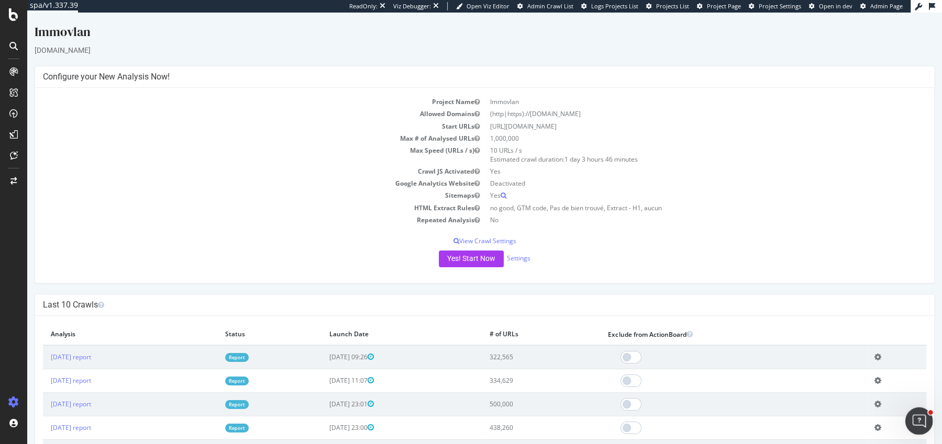
click at [915, 422] on icon "Ouvrir le Messenger Intercom" at bounding box center [917, 419] width 17 height 17
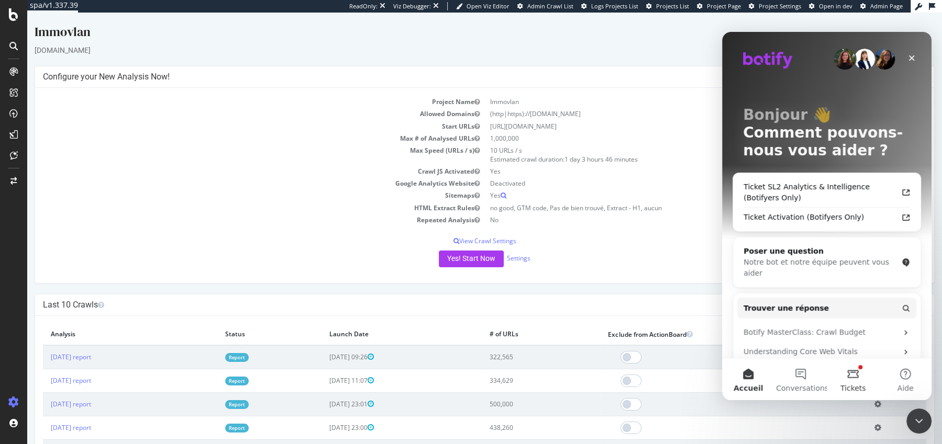
click at [851, 375] on button "Tickets" at bounding box center [852, 380] width 52 height 42
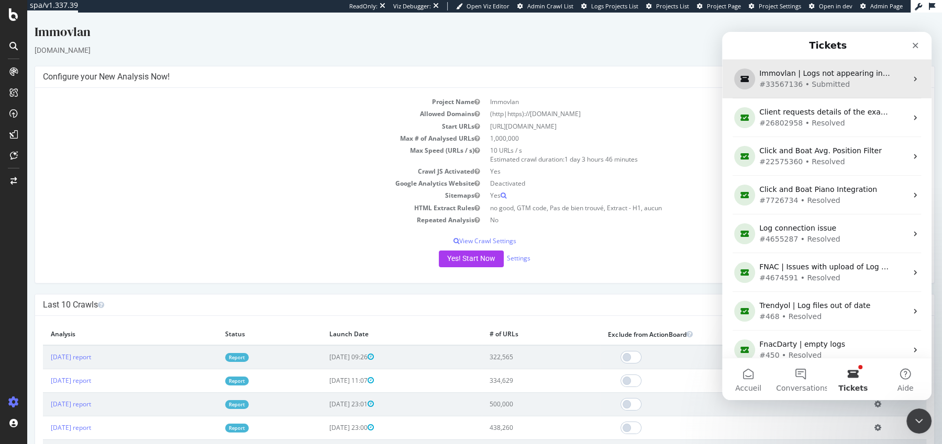
click at [823, 87] on div "#33567136 • Submitted" at bounding box center [824, 84] width 131 height 11
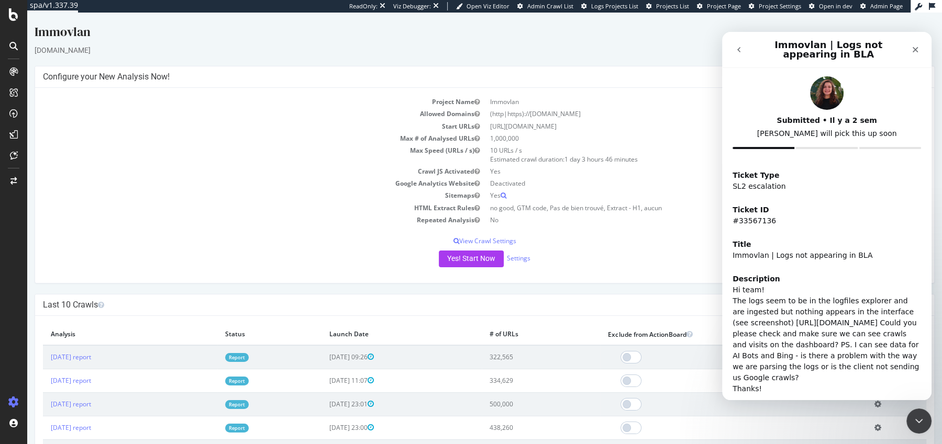
scroll to position [70, 0]
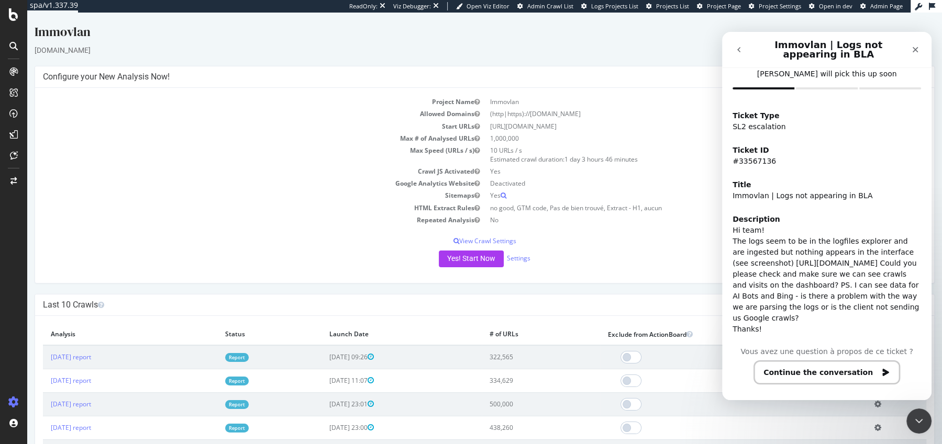
click at [831, 374] on button "Continue the conversation" at bounding box center [826, 373] width 144 height 22
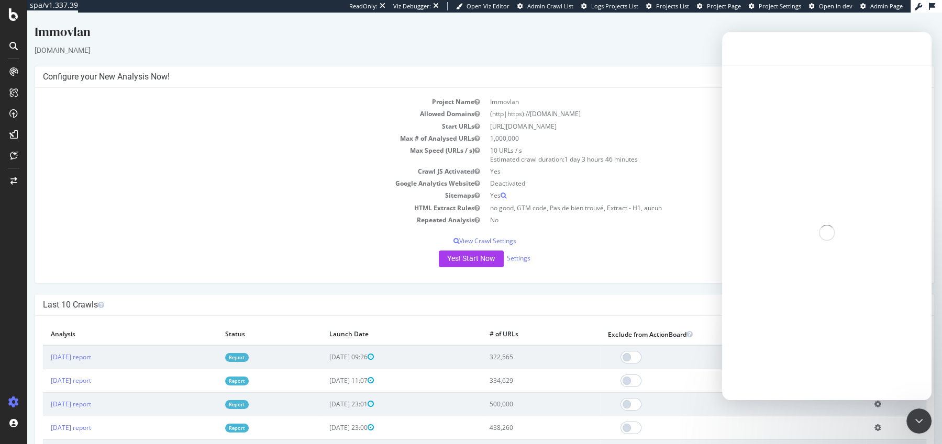
scroll to position [0, 0]
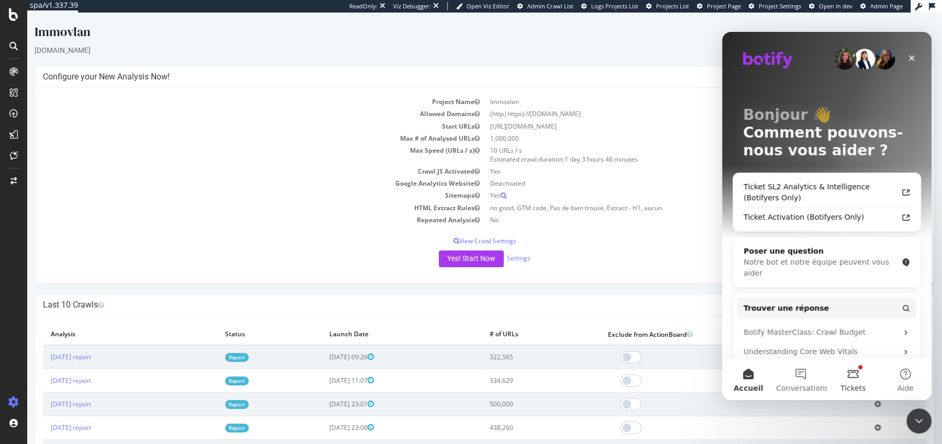
click at [854, 380] on button "Tickets" at bounding box center [852, 380] width 52 height 42
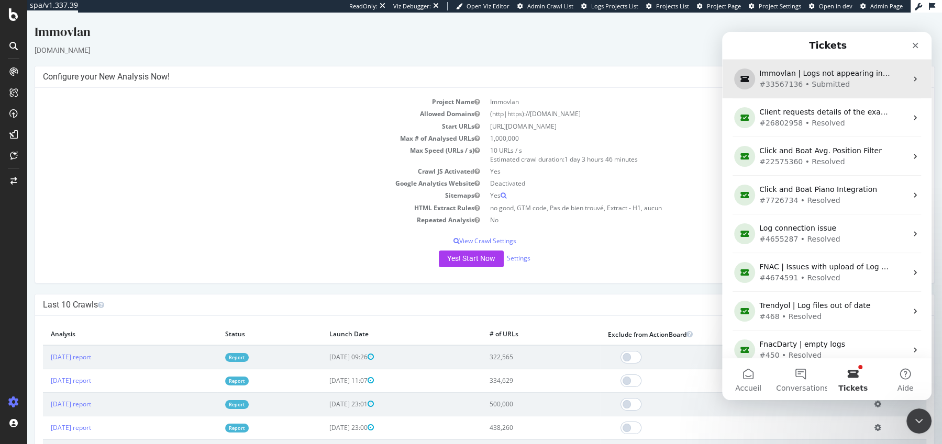
click at [801, 76] on div "Immovlan | Logs not appearing in BLA" at bounding box center [824, 73] width 131 height 11
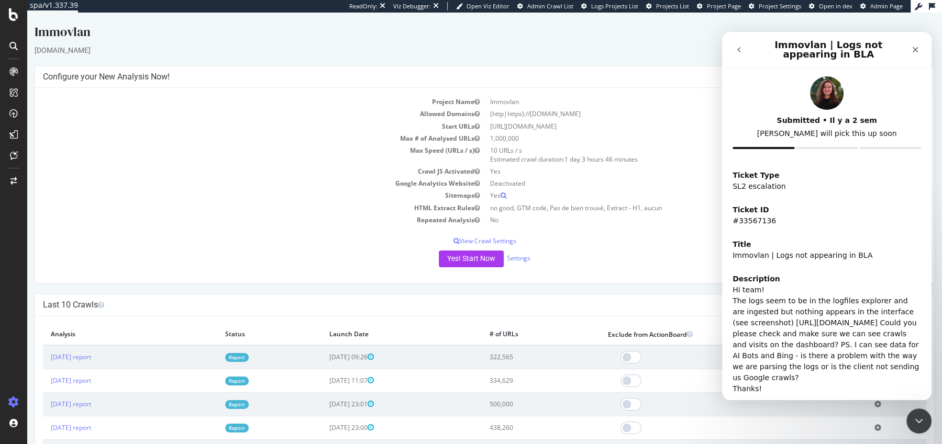
scroll to position [70, 0]
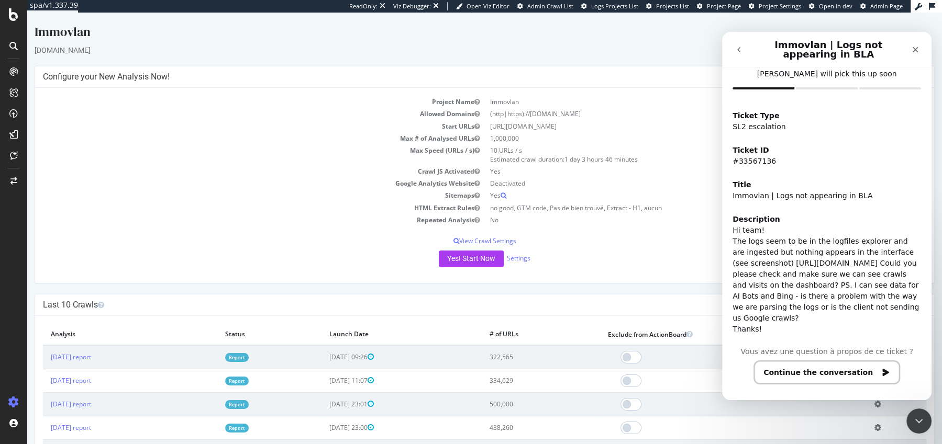
click at [794, 372] on button "Continue the conversation" at bounding box center [826, 373] width 144 height 22
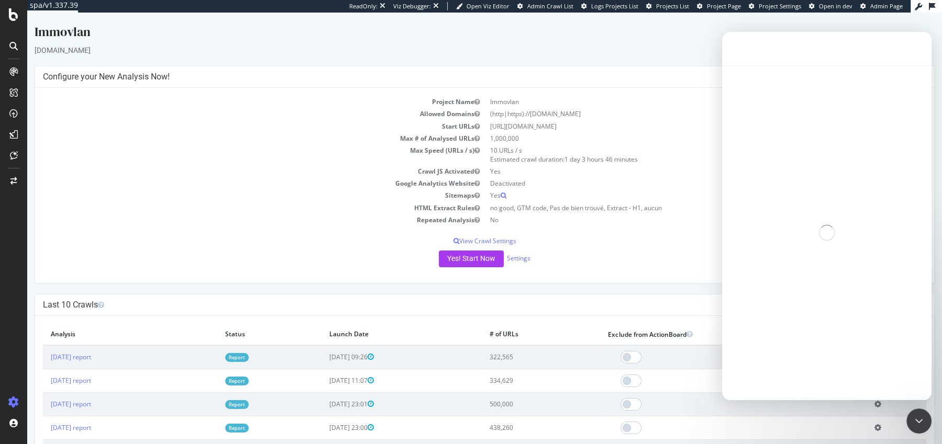
scroll to position [16, 0]
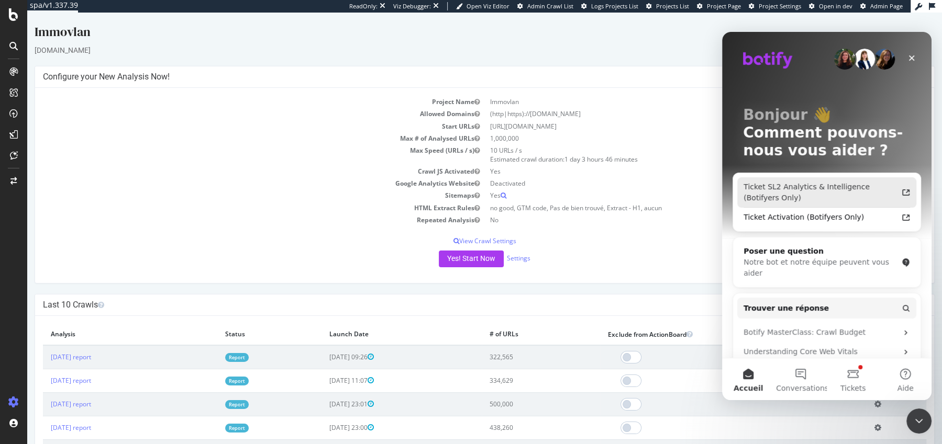
click at [784, 194] on div "Ticket SL2 Analytics & Intelligence (Botifyers Only)" at bounding box center [820, 193] width 154 height 22
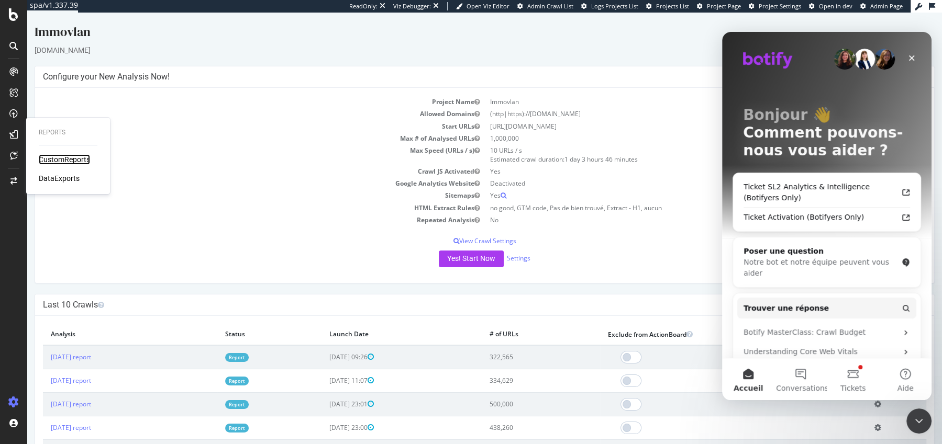
click at [44, 155] on div "CustomReports" at bounding box center [64, 159] width 51 height 10
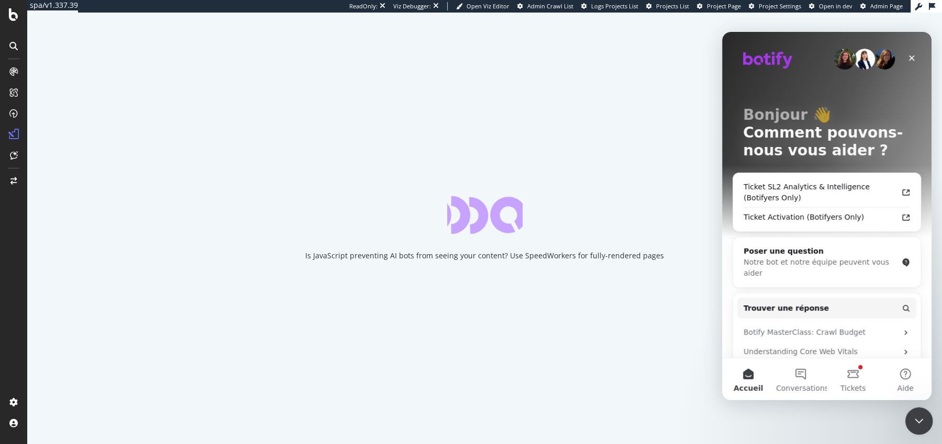
click at [921, 420] on icon "Fermer le Messenger Intercom" at bounding box center [917, 419] width 13 height 13
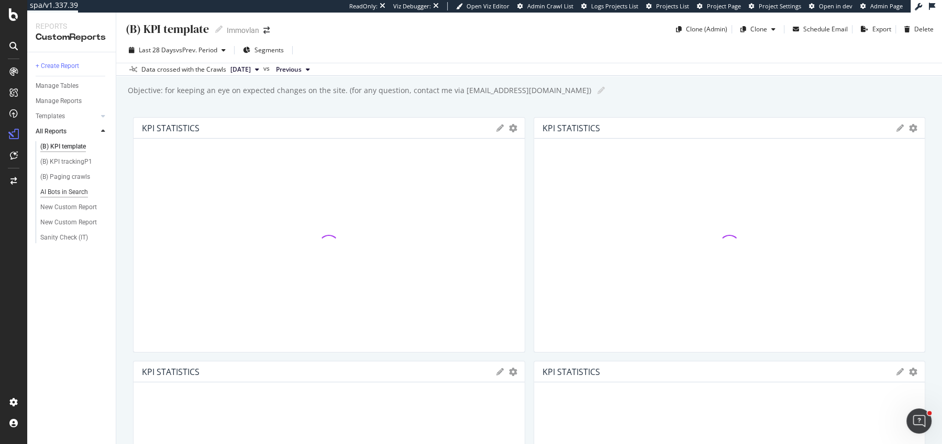
click at [57, 188] on div "AI Bots in Search" at bounding box center [64, 192] width 48 height 11
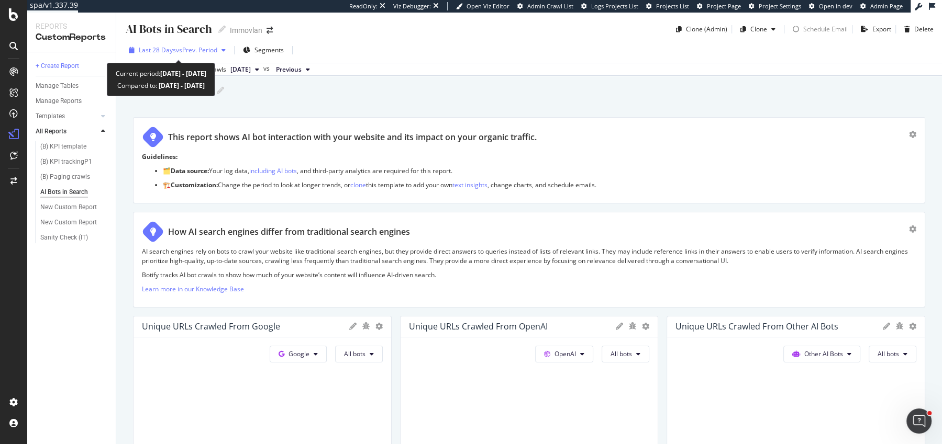
click at [149, 54] on span "Last 28 Days" at bounding box center [157, 50] width 37 height 9
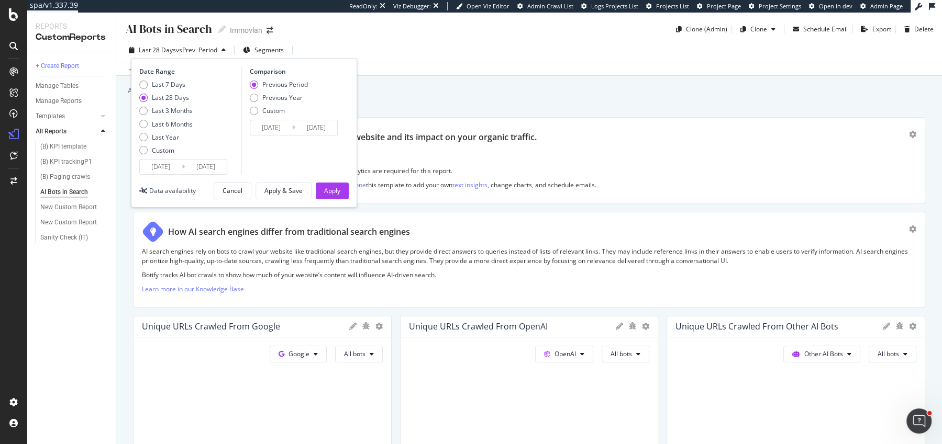
click at [160, 130] on div "Last 7 Days Last 28 Days Last 3 Months Last 6 Months Last Year Custom" at bounding box center [165, 119] width 53 height 79
click at [160, 126] on div "Last 6 Months" at bounding box center [172, 124] width 41 height 9
type input "2025/03/24"
type input "2024/09/20"
type input "2025/03/23"
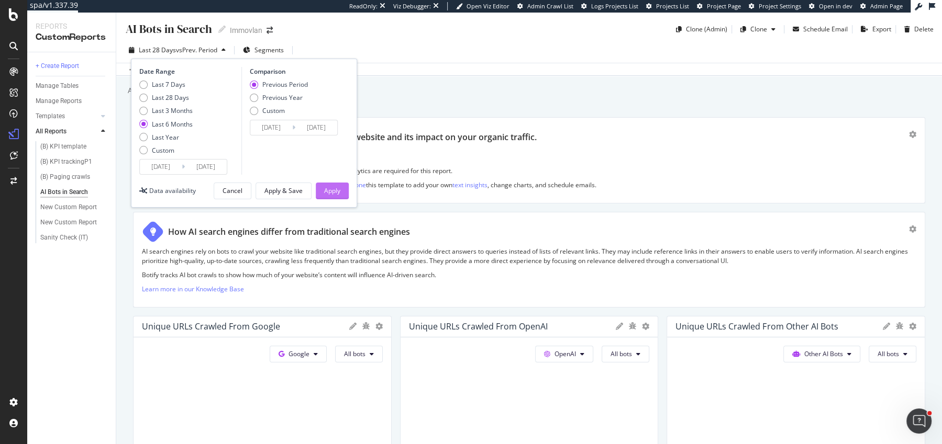
click at [329, 188] on div "Apply" at bounding box center [332, 190] width 16 height 9
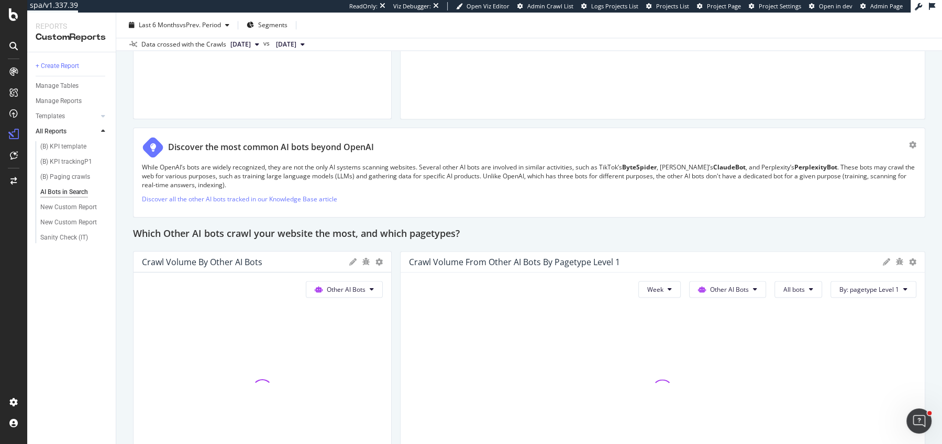
scroll to position [1760, 0]
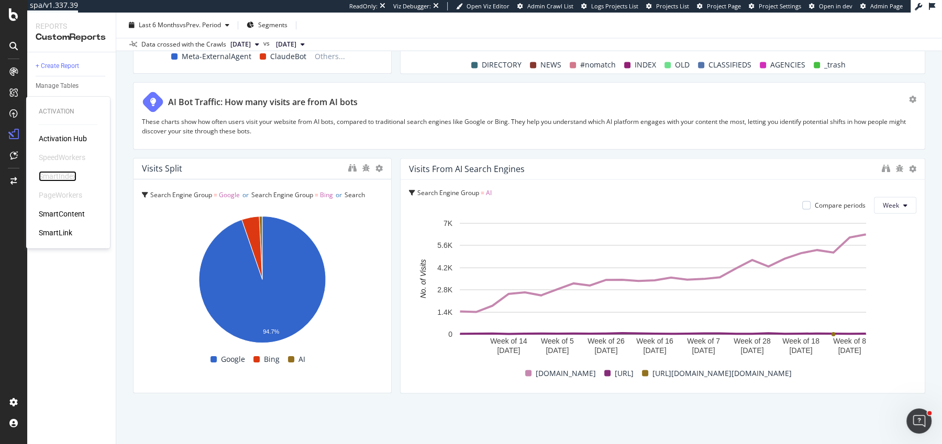
click at [51, 178] on div "SmartIndex" at bounding box center [58, 176] width 38 height 10
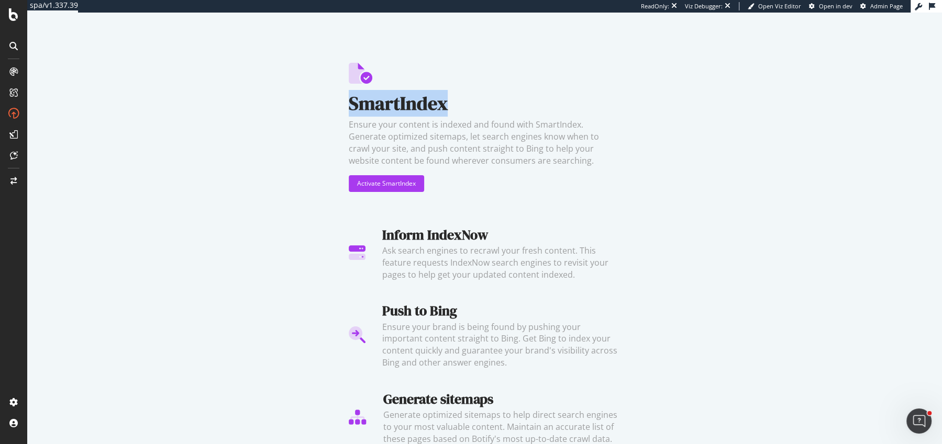
drag, startPoint x: 345, startPoint y: 108, endPoint x: 451, endPoint y: 111, distance: 105.2
click at [451, 111] on div "SmartIndex Ensure your content is indexed and found with SmartIndex. Generate o…" at bounding box center [484, 229] width 914 height 432
click at [451, 111] on div "SmartIndex" at bounding box center [485, 103] width 272 height 27
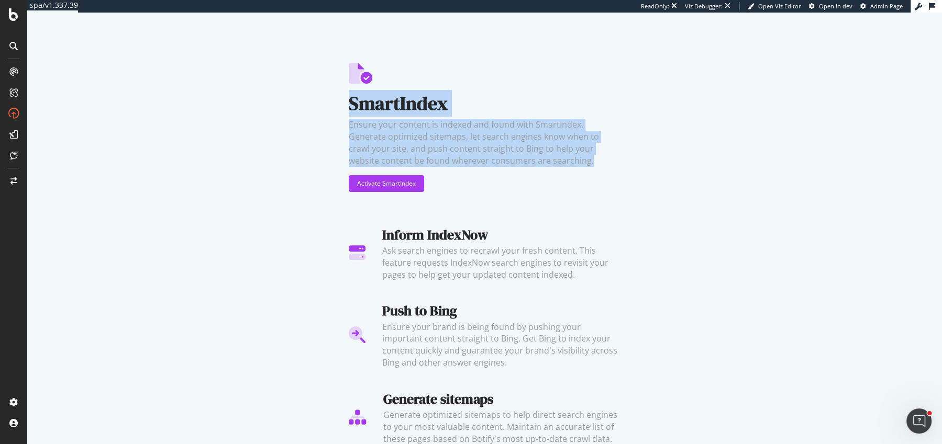
drag, startPoint x: 512, startPoint y: 163, endPoint x: 346, endPoint y: 104, distance: 175.7
click at [346, 104] on div "SmartIndex Ensure your content is indexed and found with SmartIndex. Generate o…" at bounding box center [484, 229] width 914 height 432
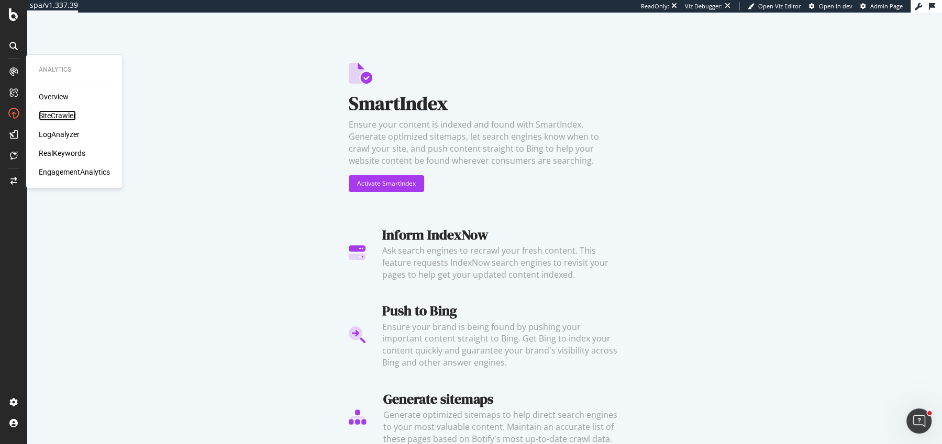
click at [54, 114] on div "SiteCrawler" at bounding box center [57, 115] width 37 height 10
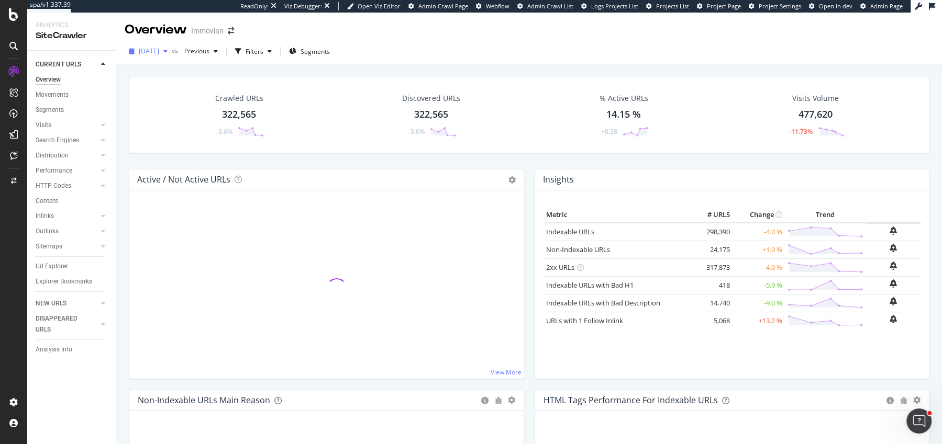
click at [157, 55] on div "2025 Jul. 24th" at bounding box center [148, 51] width 47 height 16
click at [157, 55] on span "2025 Jul. 24th" at bounding box center [149, 51] width 20 height 9
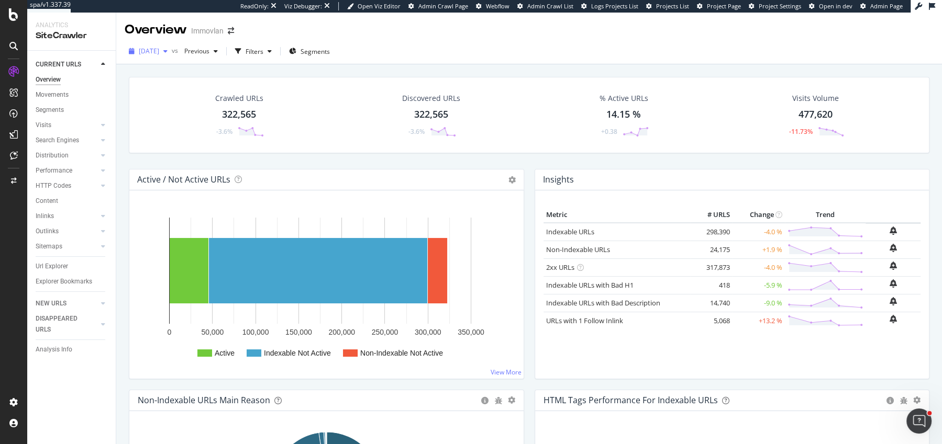
click at [157, 55] on span "2025 Jul. 24th" at bounding box center [149, 51] width 20 height 9
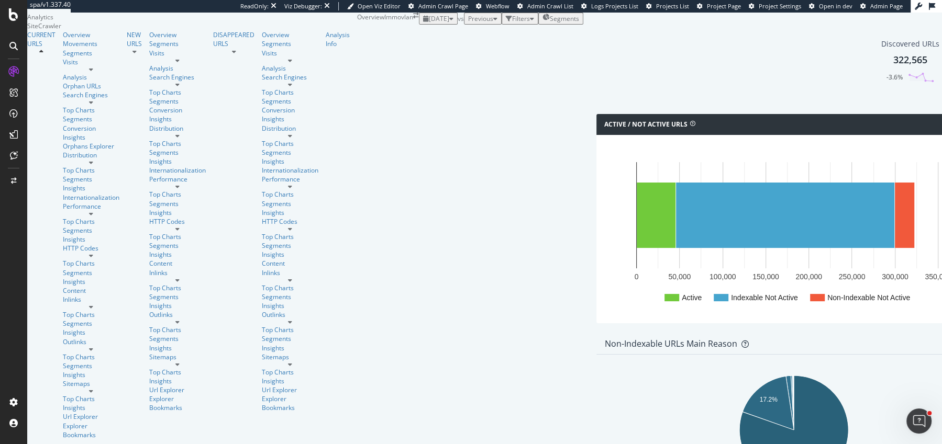
click at [423, 23] on div "2025 Jul. 24th" at bounding box center [438, 18] width 30 height 9
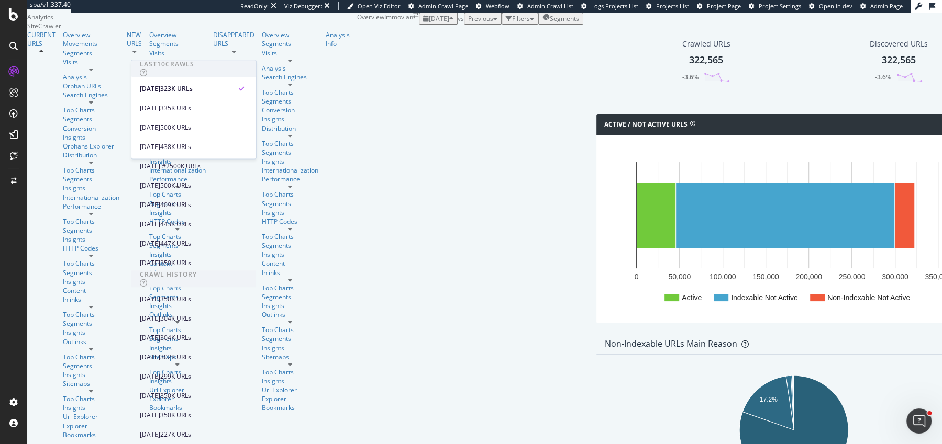
click at [423, 23] on div "2025 Jul. 24th" at bounding box center [438, 18] width 30 height 9
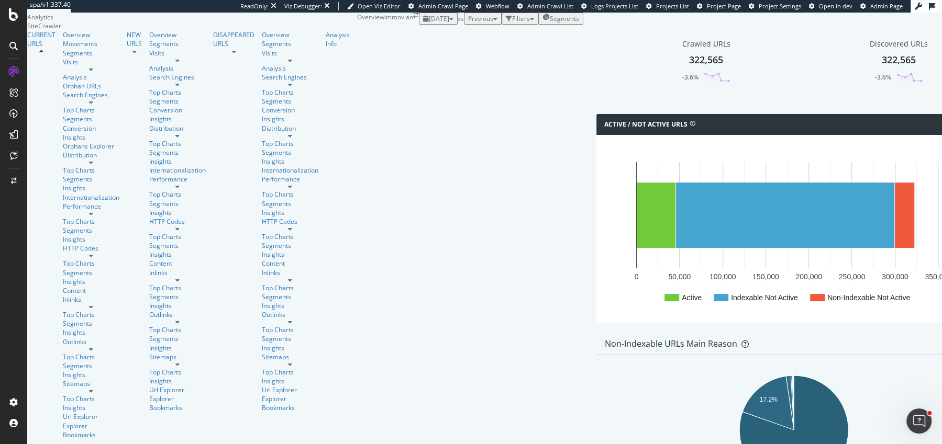
click at [591, 180] on div "Active / Not Active URLs Chart (by Value) Chart (by Percentage) Table Expand Ex…" at bounding box center [793, 224] width 405 height 220
click at [591, 176] on div "Active / Not Active URLs Chart (by Value) Chart (by Percentage) Table Expand Ex…" at bounding box center [793, 224] width 405 height 220
click at [429, 23] on span "2025 Jul. 24th" at bounding box center [439, 18] width 20 height 9
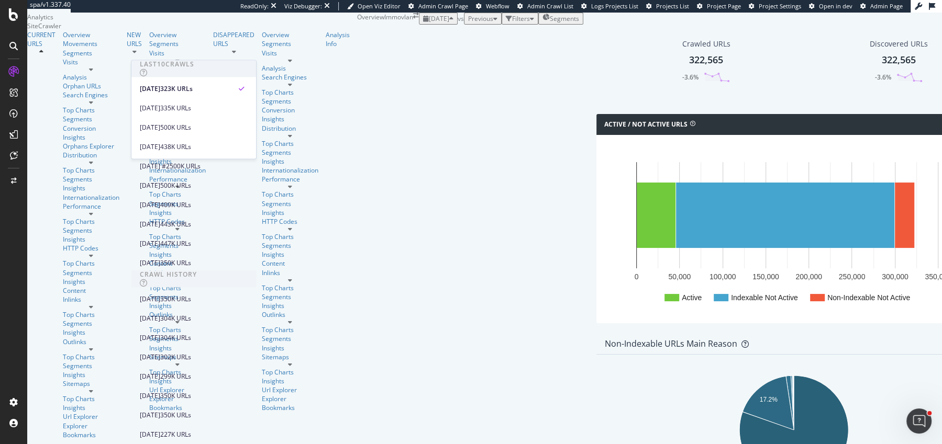
click at [429, 23] on span "2025 Jul. 24th" at bounding box center [439, 18] width 20 height 9
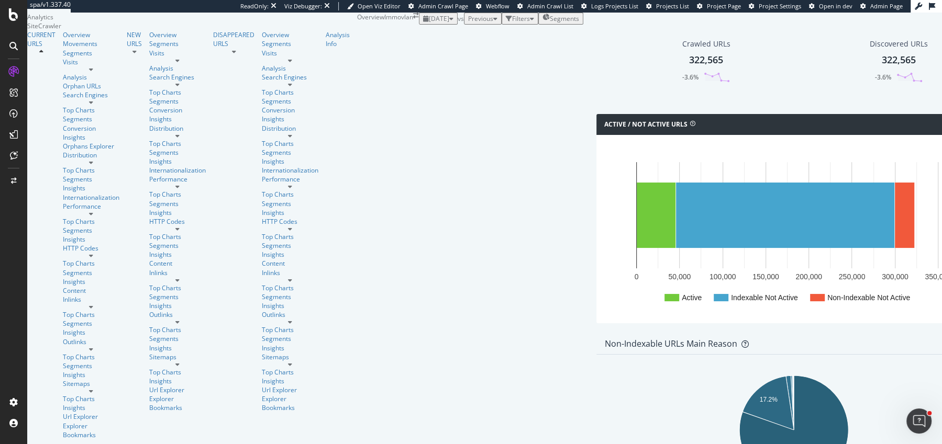
click at [429, 23] on span "2025 Jul. 24th" at bounding box center [439, 18] width 20 height 9
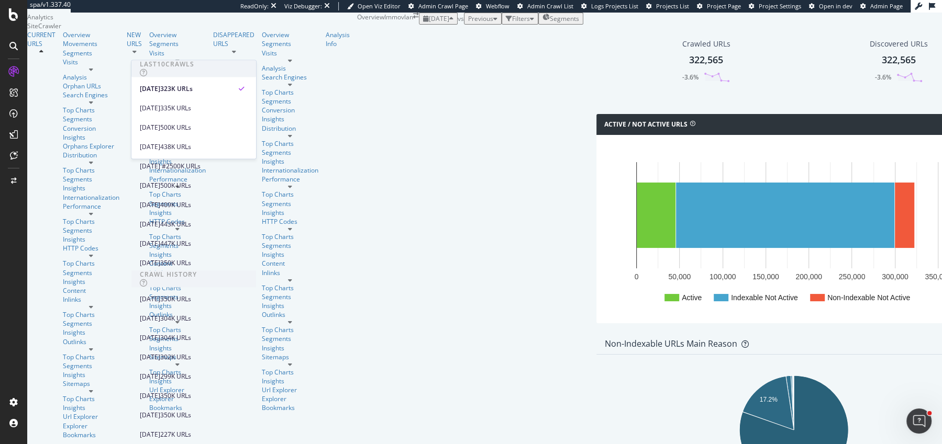
click at [429, 23] on span "2025 Jul. 24th" at bounding box center [439, 18] width 20 height 9
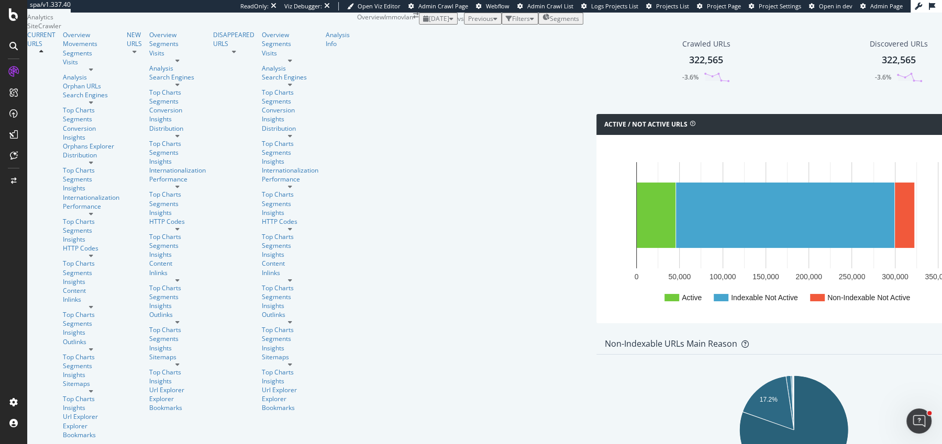
click at [429, 23] on span "2025 Jul. 24th" at bounding box center [439, 18] width 20 height 9
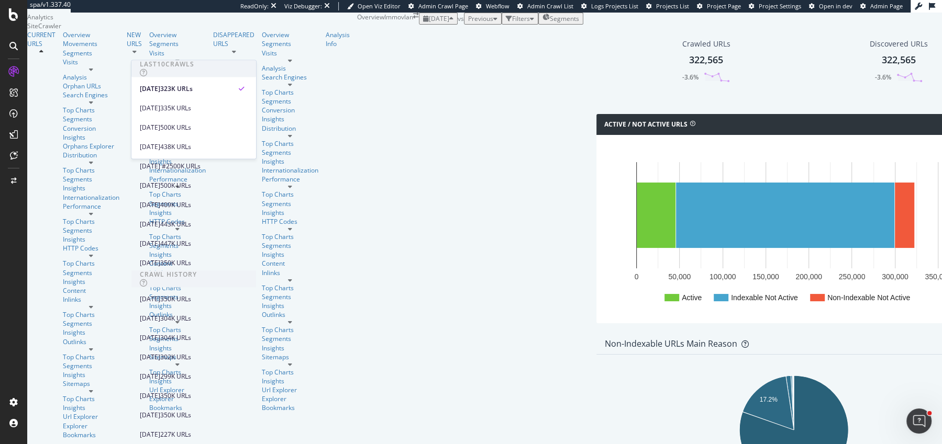
click at [429, 23] on span "2025 Jul. 24th" at bounding box center [439, 18] width 20 height 9
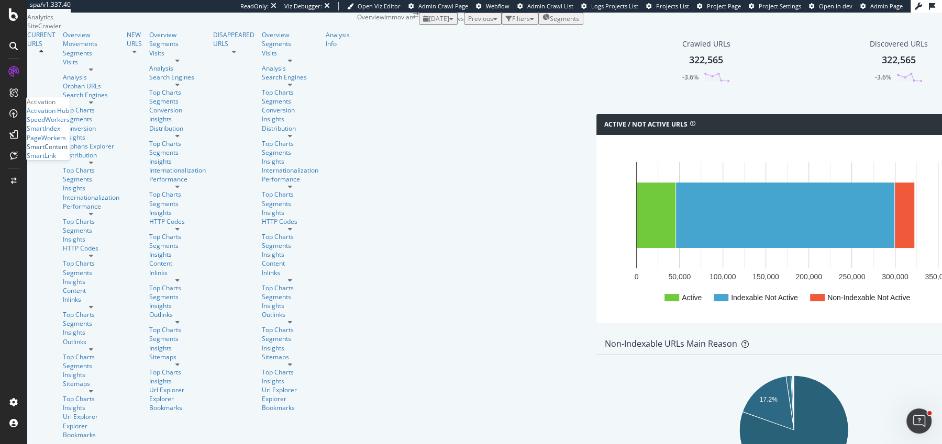
click at [59, 151] on div "SmartContent" at bounding box center [47, 146] width 41 height 9
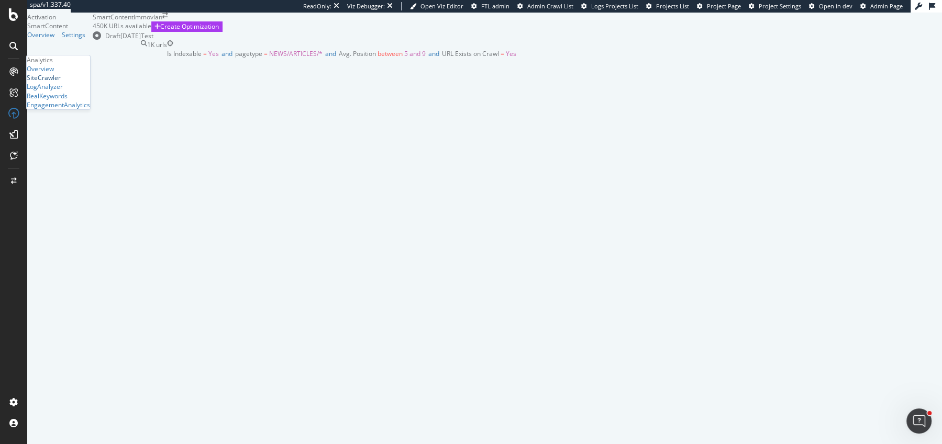
click at [61, 82] on div "SiteCrawler" at bounding box center [44, 77] width 34 height 9
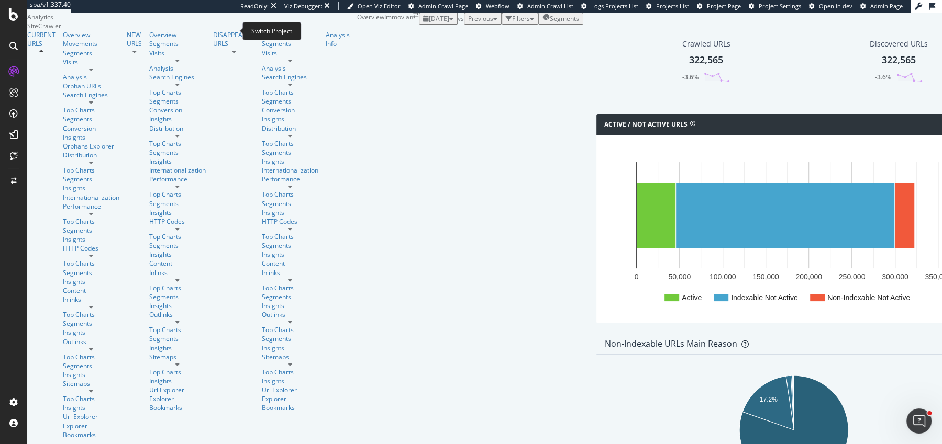
click at [413, 19] on icon "arrow-right-arrow-left" at bounding box center [416, 16] width 6 height 6
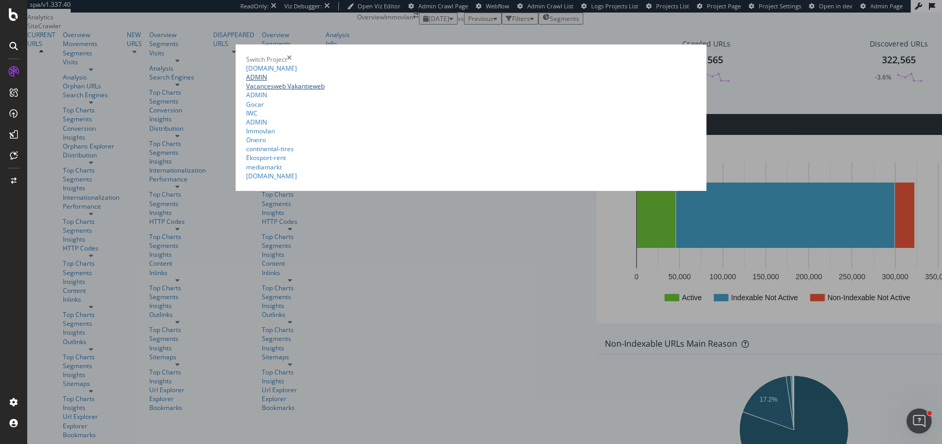
click at [246, 91] on link "ADMIN Vacancesweb Vakantieweb" at bounding box center [471, 82] width 450 height 18
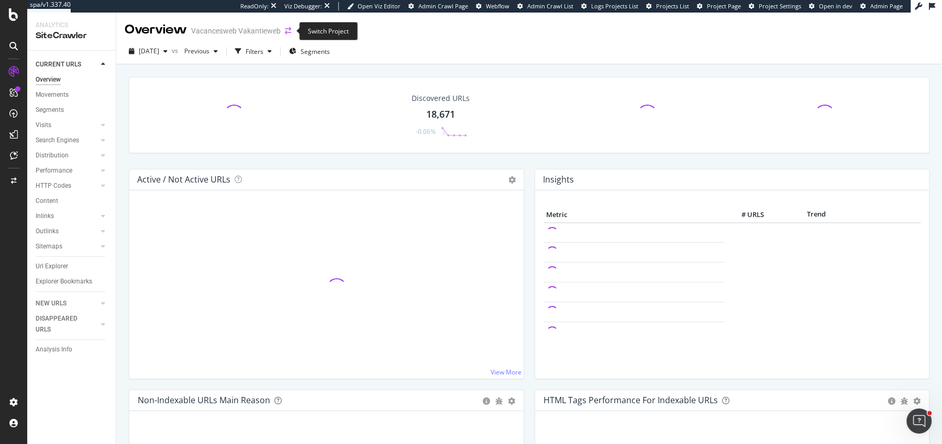
click at [290, 32] on icon "arrow-right-arrow-left" at bounding box center [288, 30] width 6 height 7
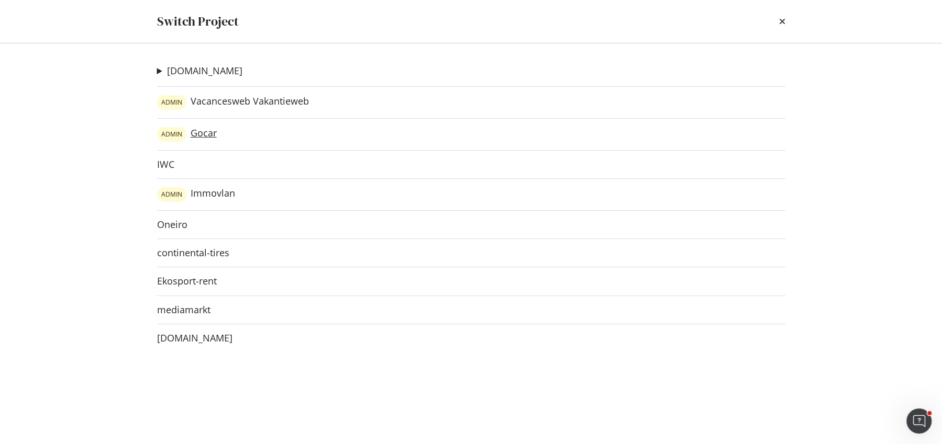
click at [195, 132] on link "ADMIN Gocar" at bounding box center [187, 134] width 60 height 15
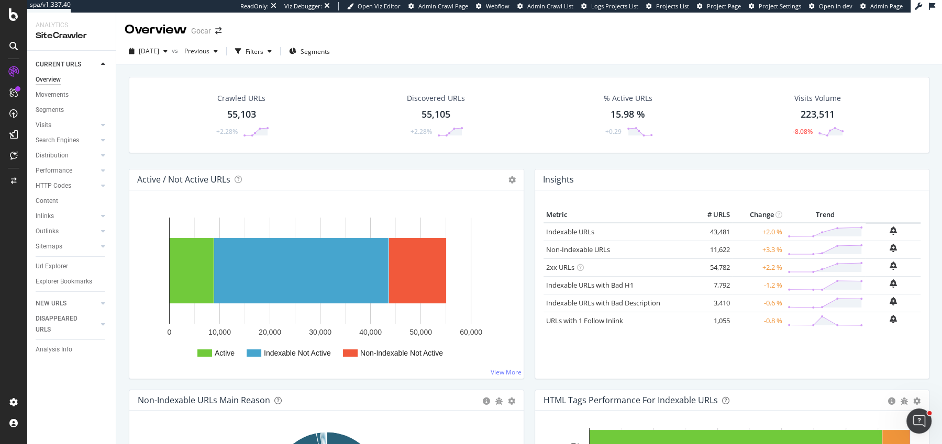
click at [120, 106] on div "Crawled URLs 55,103 +2.28% Discovered URLs 55,105 +2.28% % Active URLs 15.98 % …" at bounding box center [528, 280] width 825 height 432
click at [122, 66] on div "Crawled URLs 55,103 +2.28% Discovered URLs 55,105 +2.28% % Active URLs 15.98 % …" at bounding box center [528, 280] width 825 height 432
